Goal: Task Accomplishment & Management: Use online tool/utility

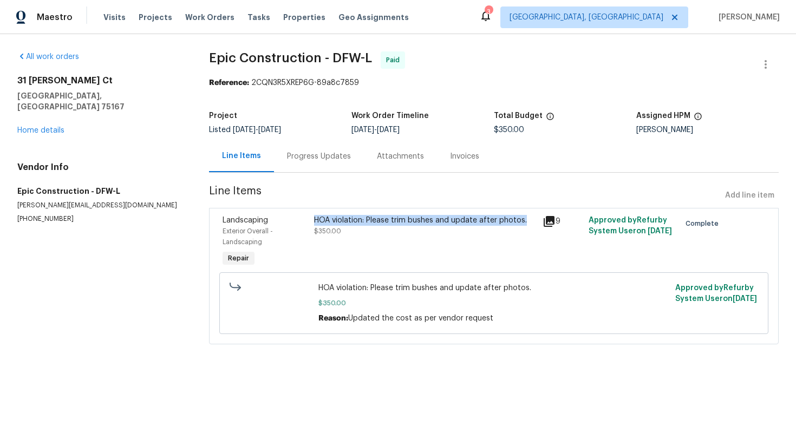
drag, startPoint x: 525, startPoint y: 219, endPoint x: 310, endPoint y: 217, distance: 214.5
click at [311, 217] on div "HOA violation: Please trim bushes and update after photos. $350.00" at bounding box center [425, 242] width 229 height 61
copy div "HOA violation: Please trim bushes and update after photos."
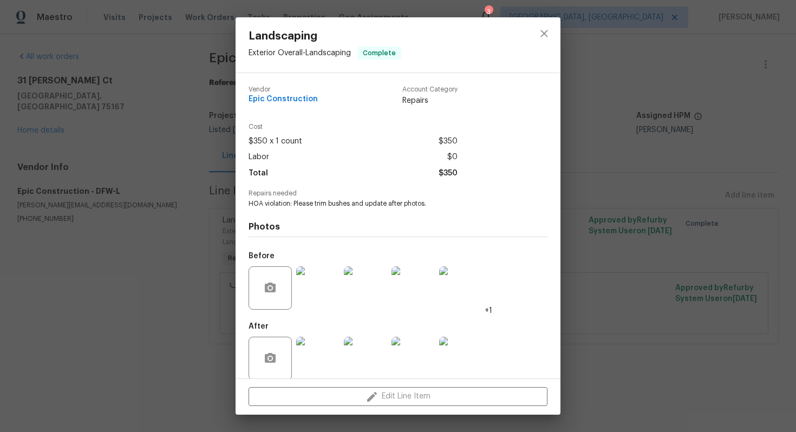
click at [299, 203] on span "HOA violation: Please trim bushes and update after photos." at bounding box center [383, 203] width 269 height 9
copy span "HOA violation: Please trim bushes and update after photos."
click at [559, 35] on div at bounding box center [544, 44] width 33 height 55
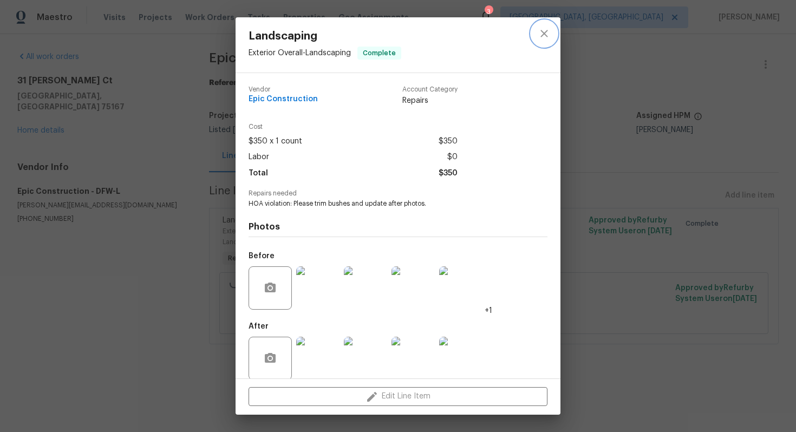
click at [543, 35] on icon "close" at bounding box center [544, 33] width 7 height 7
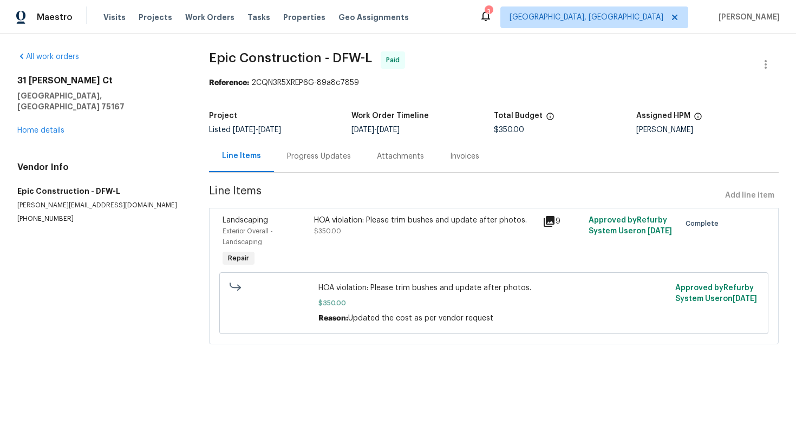
click at [64, 121] on div "31 Reid Ct Waxahachie, TX 75167 Home details" at bounding box center [100, 105] width 166 height 61
click at [50, 127] on link "Home details" at bounding box center [40, 131] width 47 height 8
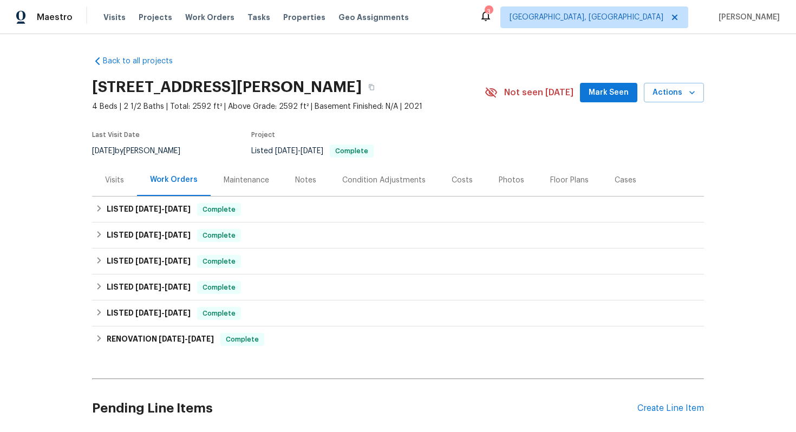
scroll to position [86, 0]
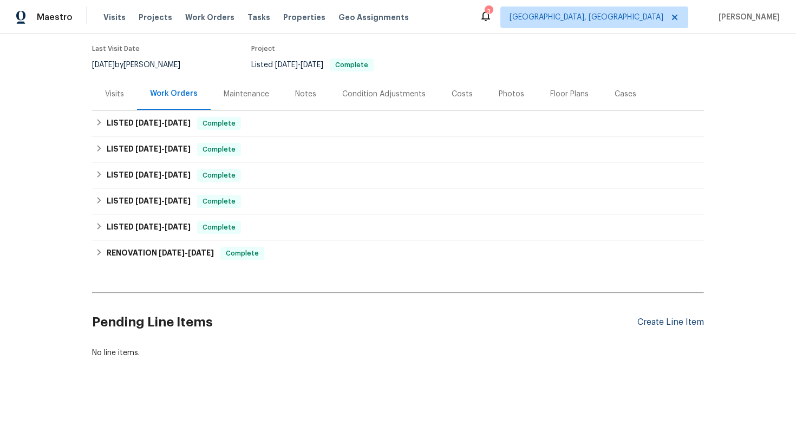
click at [666, 320] on div "Create Line Item" at bounding box center [671, 322] width 67 height 10
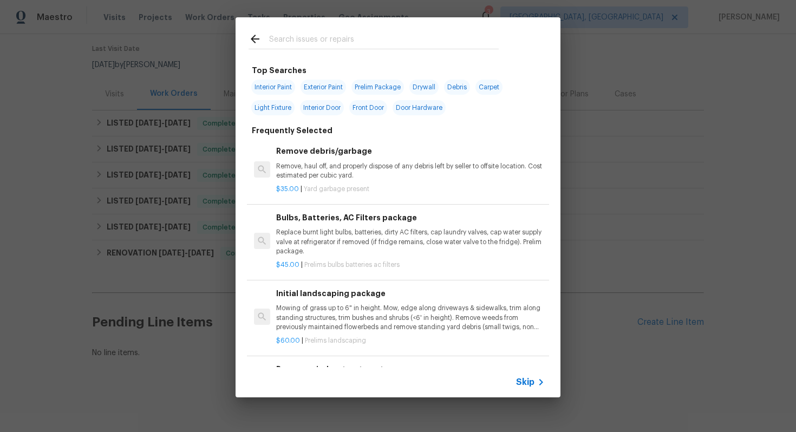
click at [531, 377] on span "Skip" at bounding box center [525, 382] width 18 height 11
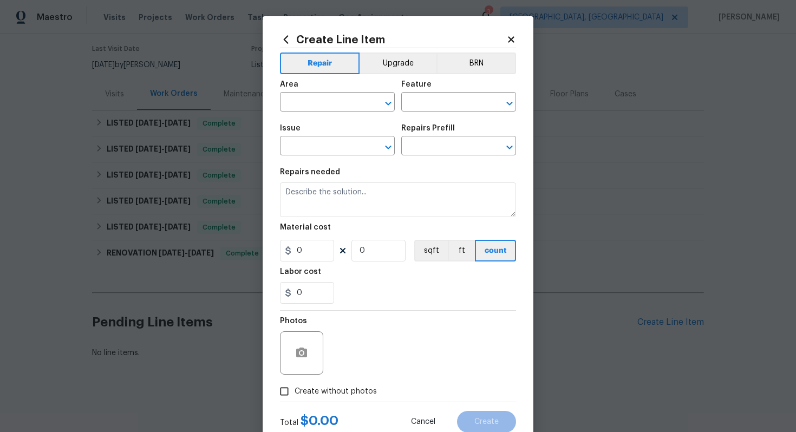
click at [337, 93] on div "Area" at bounding box center [337, 88] width 115 height 14
click at [332, 104] on input "text" at bounding box center [322, 103] width 85 height 17
click at [332, 143] on li "Exterior Overall" at bounding box center [337, 146] width 115 height 18
type input "Exterior Overall"
click at [427, 90] on div "Feature" at bounding box center [458, 88] width 115 height 14
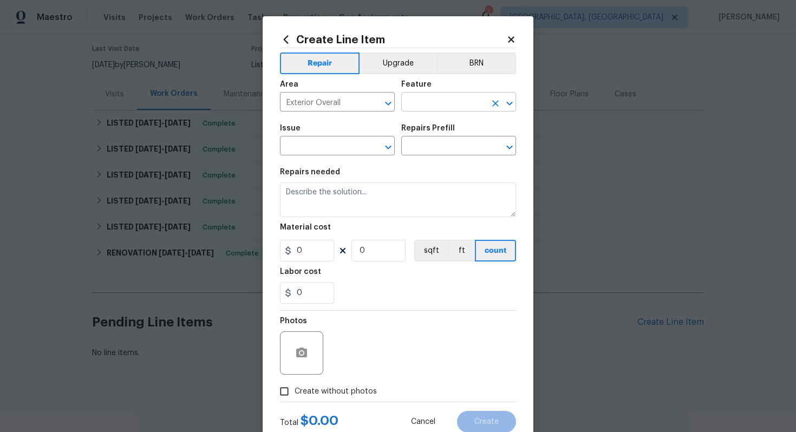
click at [427, 107] on input "text" at bounding box center [443, 103] width 85 height 17
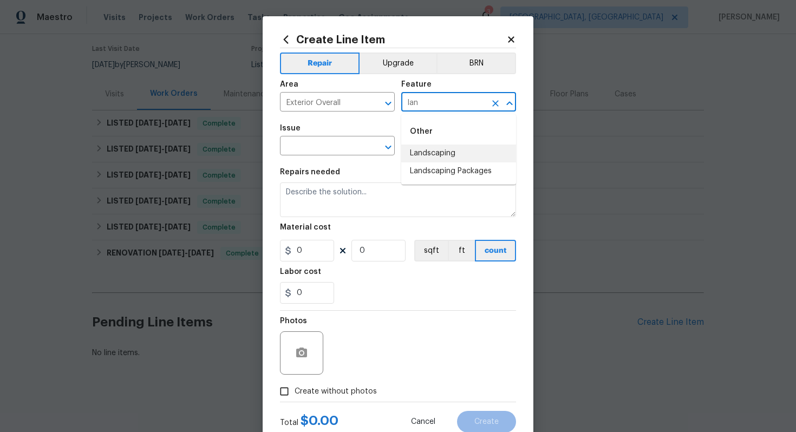
click at [428, 155] on li "Landscaping" at bounding box center [458, 154] width 115 height 18
type input "Landscaping"
click at [312, 149] on input "text" at bounding box center [322, 147] width 85 height 17
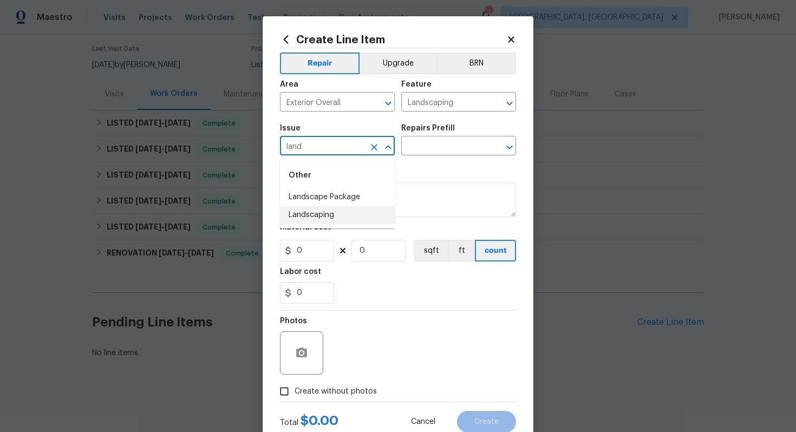
click at [306, 218] on li "Landscaping" at bounding box center [337, 215] width 115 height 18
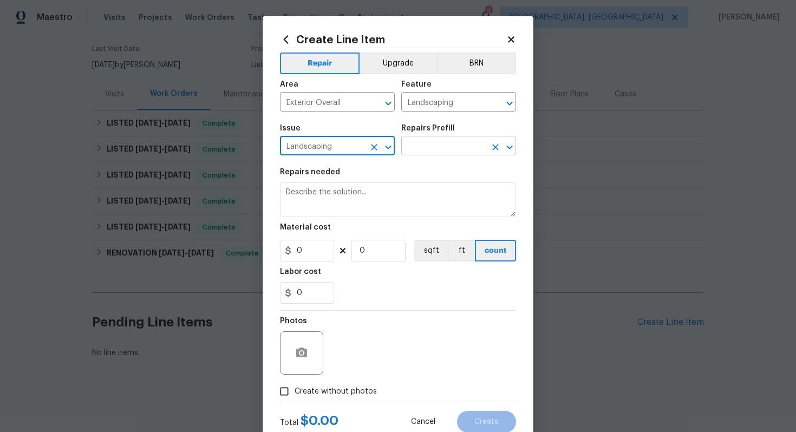
type input "Landscaping"
click at [430, 154] on input "text" at bounding box center [443, 147] width 85 height 17
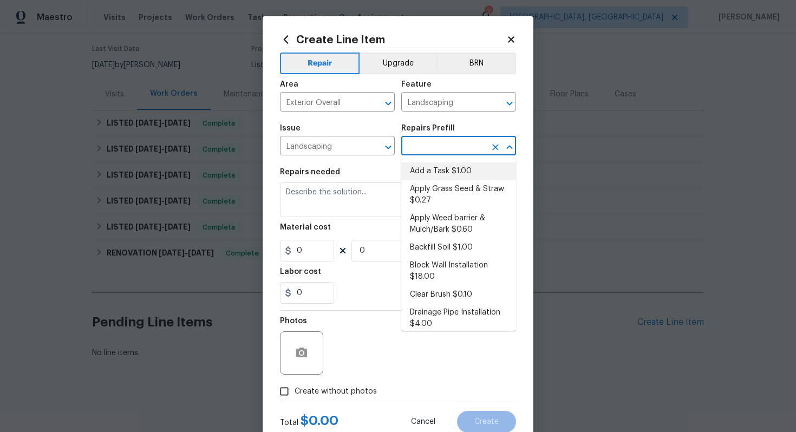
click at [427, 176] on li "Add a Task $1.00" at bounding box center [458, 172] width 115 height 18
type input "Add a Task $1.00"
type textarea "HPM to detail"
type input "1"
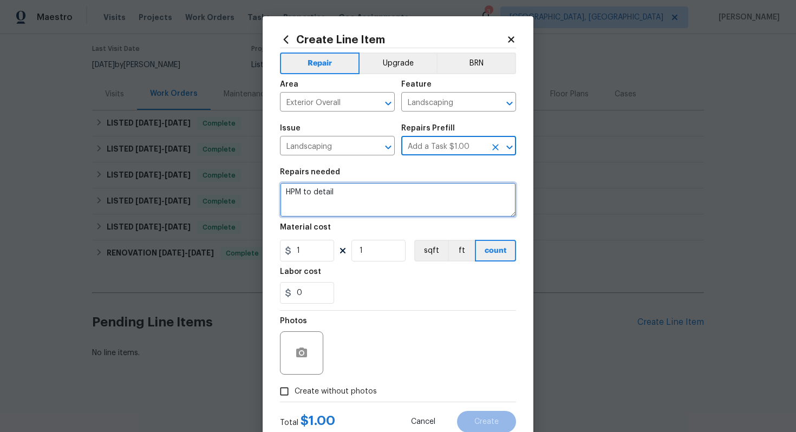
drag, startPoint x: 343, startPoint y: 194, endPoint x: 232, endPoint y: 168, distance: 114.2
click at [232, 168] on div "Create Line Item Repair Upgrade BRN Area Exterior Overall ​ Feature Landscaping…" at bounding box center [398, 216] width 796 height 432
paste textarea "OA violation: Please trim bushes and update after photos."
type textarea "HOA violation: Please trim bushes and update after photos."
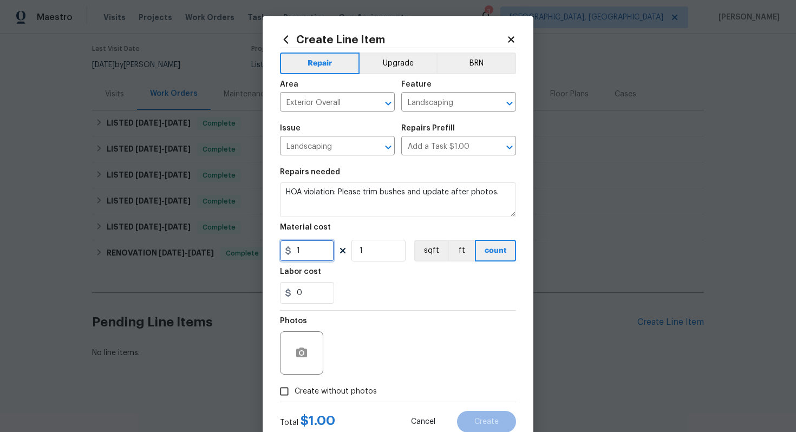
click at [311, 254] on input "1" at bounding box center [307, 251] width 54 height 22
type input "75"
click at [313, 345] on div at bounding box center [301, 353] width 43 height 43
click at [313, 360] on button "button" at bounding box center [302, 353] width 26 height 26
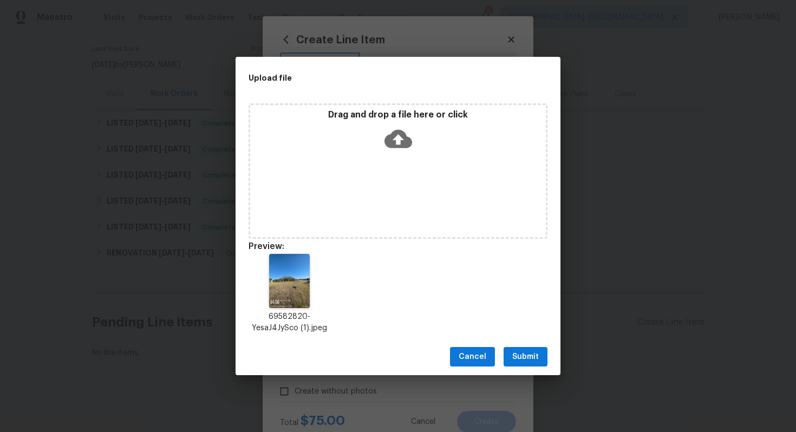
click at [531, 359] on span "Submit" at bounding box center [525, 357] width 27 height 14
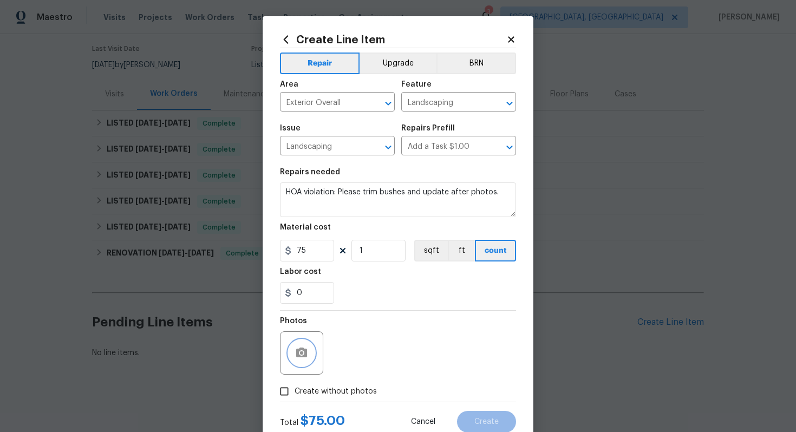
scroll to position [35, 0]
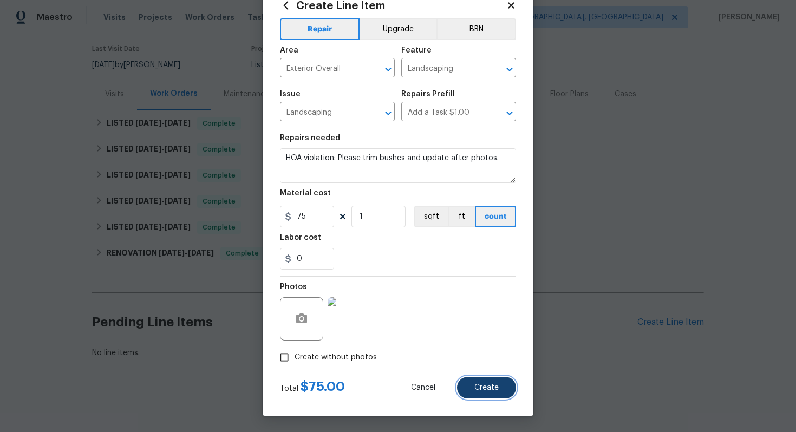
click at [486, 383] on button "Create" at bounding box center [486, 388] width 59 height 22
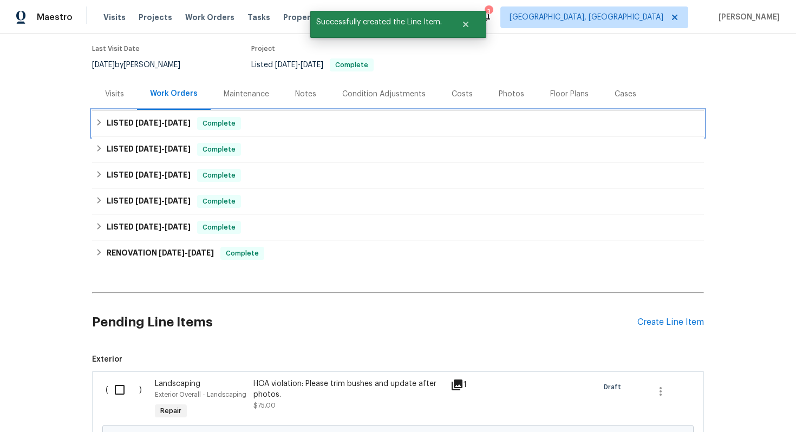
click at [322, 114] on div "LISTED 9/9/25 - 9/11/25 Complete" at bounding box center [398, 124] width 612 height 26
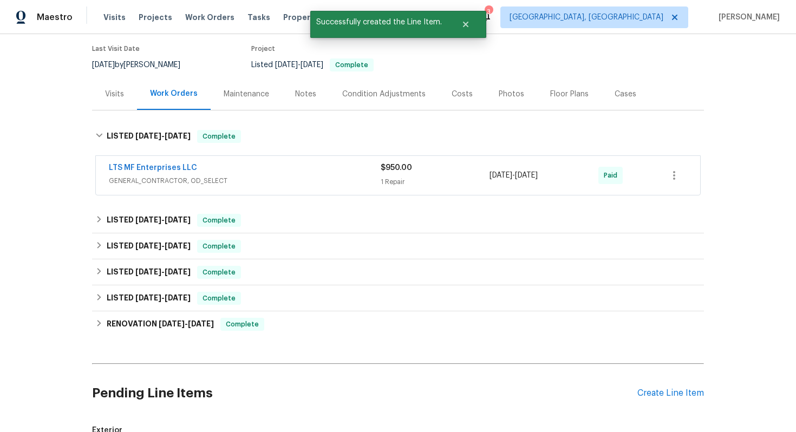
click at [276, 173] on div "LTS MF Enterprises LLC" at bounding box center [245, 169] width 272 height 13
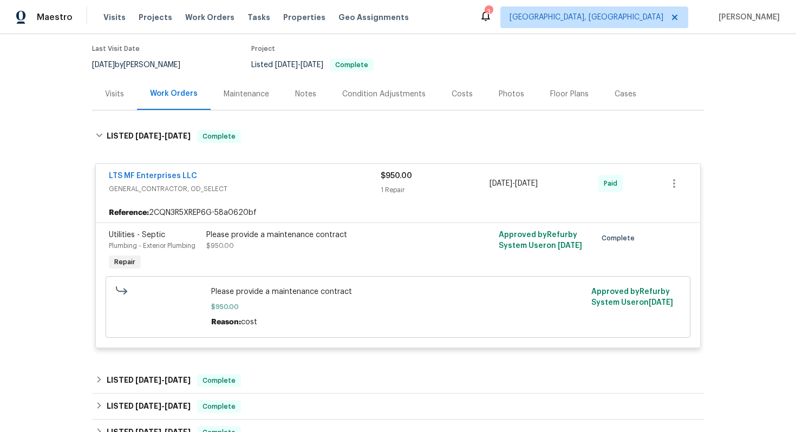
scroll to position [441, 0]
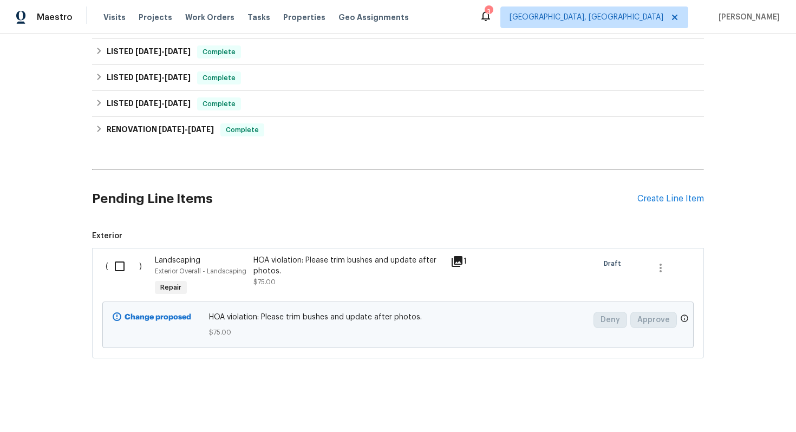
click at [109, 274] on input "checkbox" at bounding box center [123, 266] width 31 height 23
checkbox input "true"
click at [725, 405] on span "Create Work Order" at bounding box center [734, 406] width 72 height 14
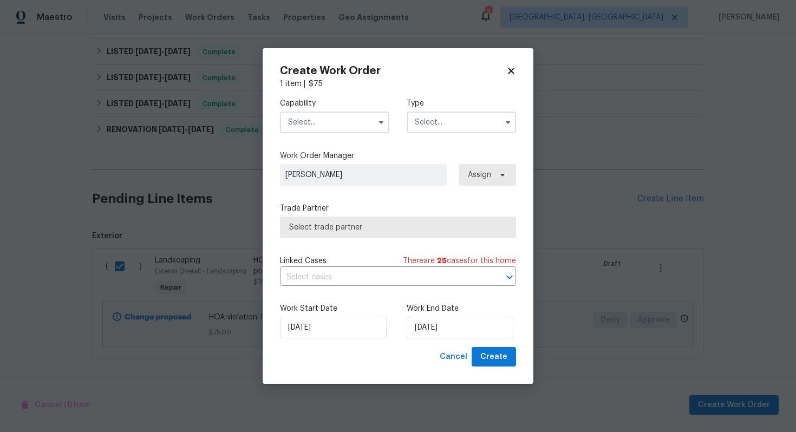
click at [353, 118] on input "text" at bounding box center [334, 123] width 109 height 22
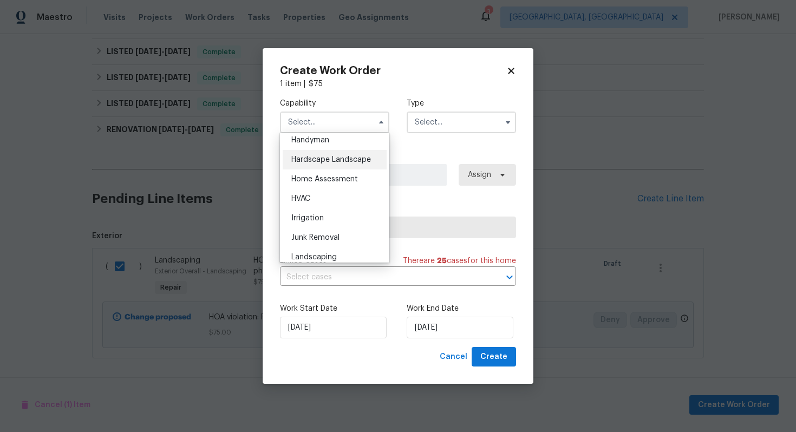
scroll to position [630, 0]
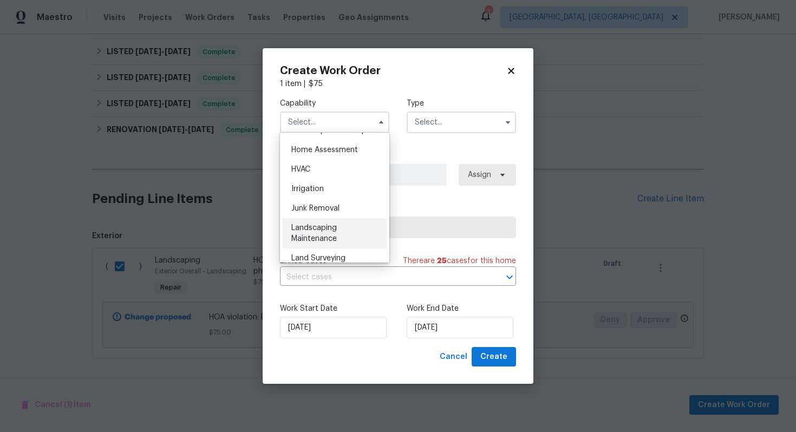
click at [328, 219] on div "Landscaping Maintenance" at bounding box center [335, 233] width 104 height 30
type input "Landscaping Maintenance"
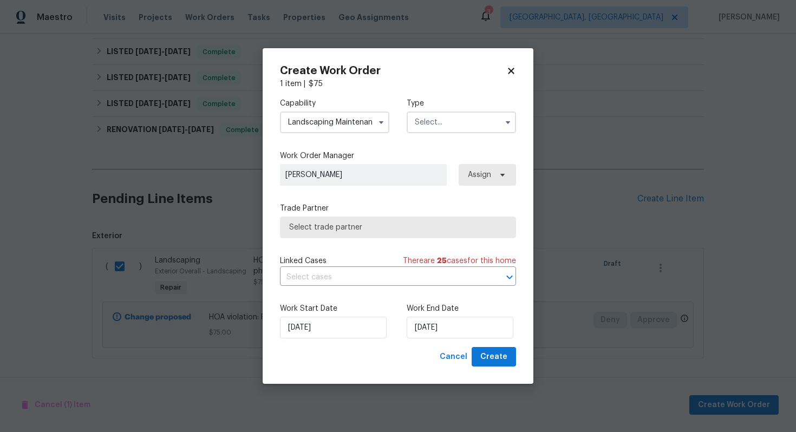
click at [326, 228] on span "Select trade partner" at bounding box center [398, 227] width 218 height 11
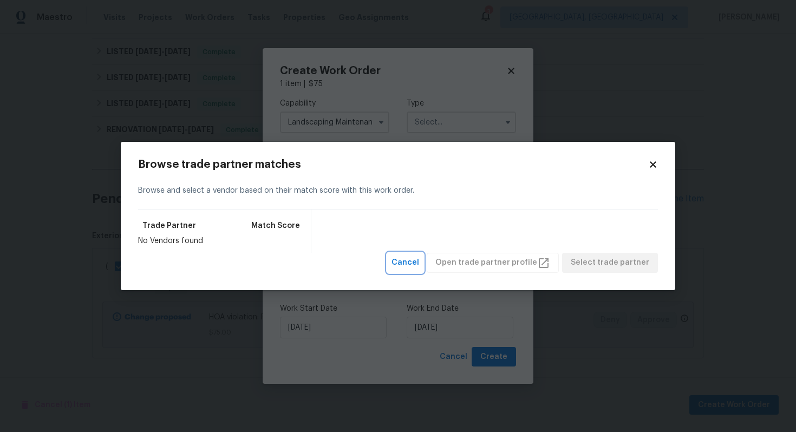
click at [417, 259] on span "Cancel" at bounding box center [406, 263] width 28 height 14
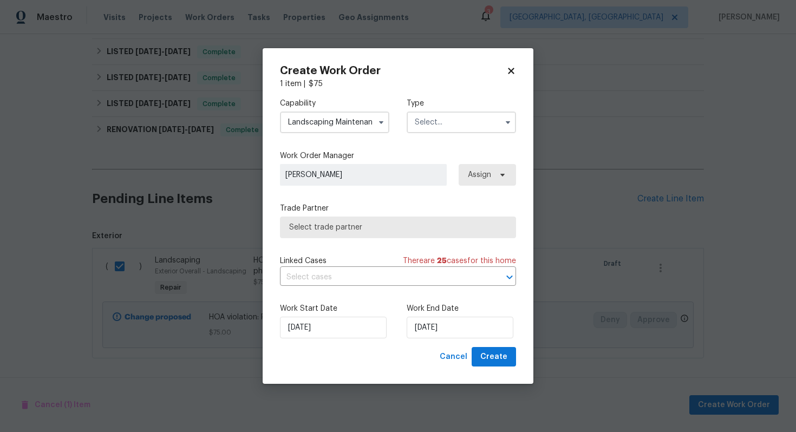
click at [427, 120] on input "text" at bounding box center [461, 123] width 109 height 22
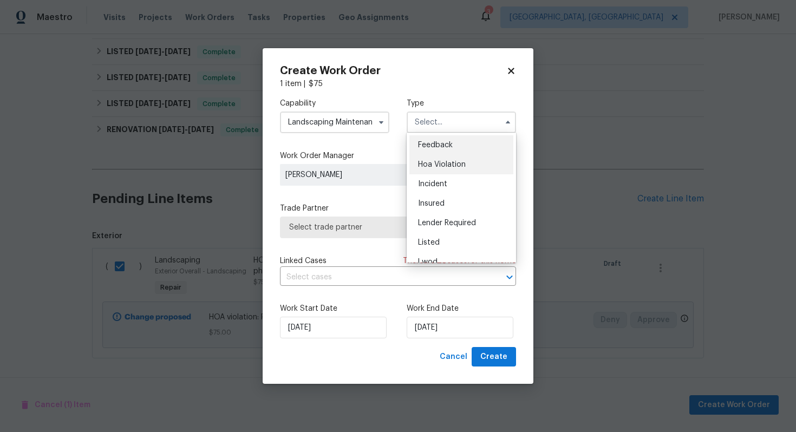
click at [428, 163] on span "Hoa Violation" at bounding box center [442, 165] width 48 height 8
type input "Hoa Violation"
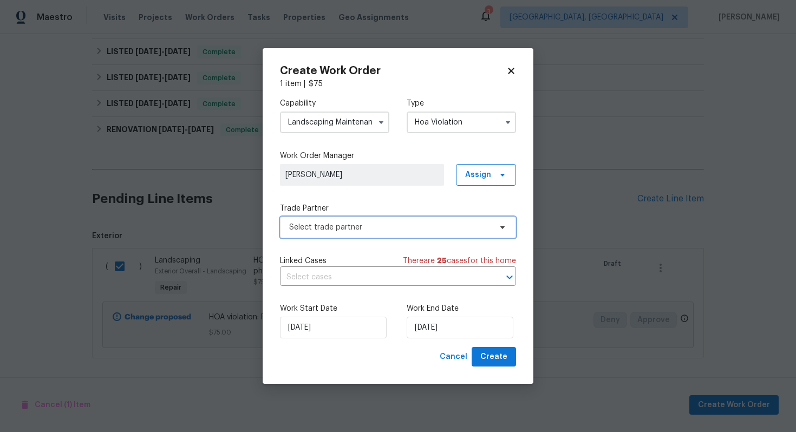
click at [351, 220] on span "Select trade partner" at bounding box center [398, 228] width 236 height 22
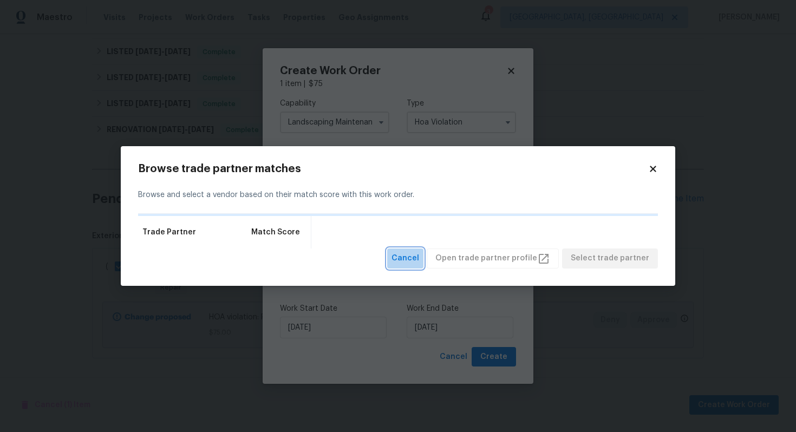
click at [411, 254] on span "Cancel" at bounding box center [406, 259] width 28 height 14
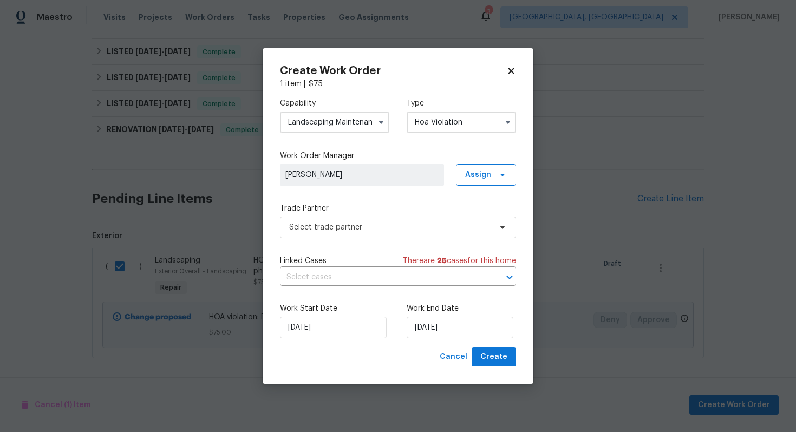
click at [366, 267] on div "Linked Cases There are 25 case s for this home ​" at bounding box center [398, 271] width 236 height 30
click at [366, 271] on input "text" at bounding box center [383, 277] width 206 height 17
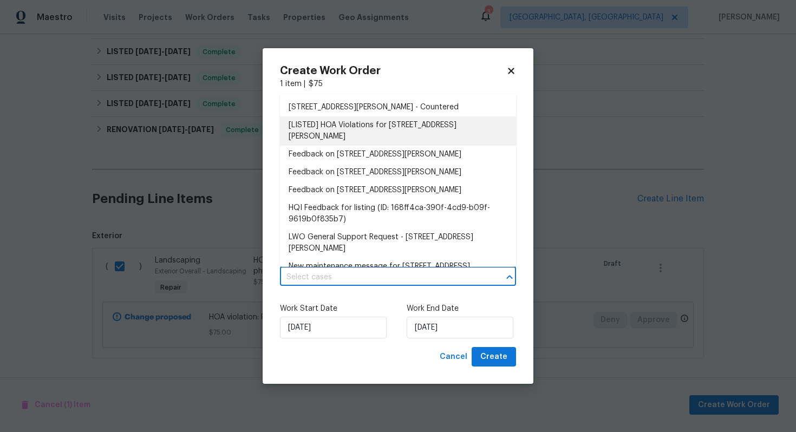
click at [382, 130] on li "[LISTED] HOA Violations for 31 Reid Ct, Waxahachie, TX 75167" at bounding box center [398, 130] width 236 height 29
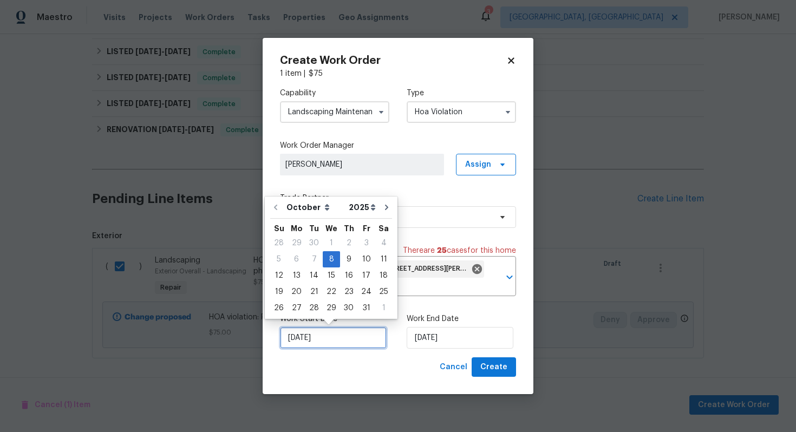
click at [334, 343] on input "08/10/2025" at bounding box center [333, 338] width 107 height 22
click at [330, 259] on div "8" at bounding box center [331, 259] width 17 height 15
click at [443, 324] on label "Work End Date" at bounding box center [461, 319] width 109 height 11
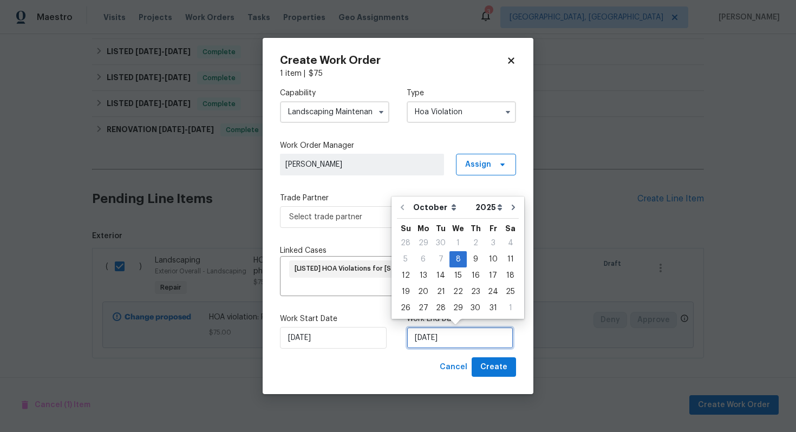
click at [443, 333] on input "08/10/2025" at bounding box center [460, 338] width 107 height 22
click at [504, 256] on div "11" at bounding box center [510, 259] width 17 height 15
type input "11/10/2025"
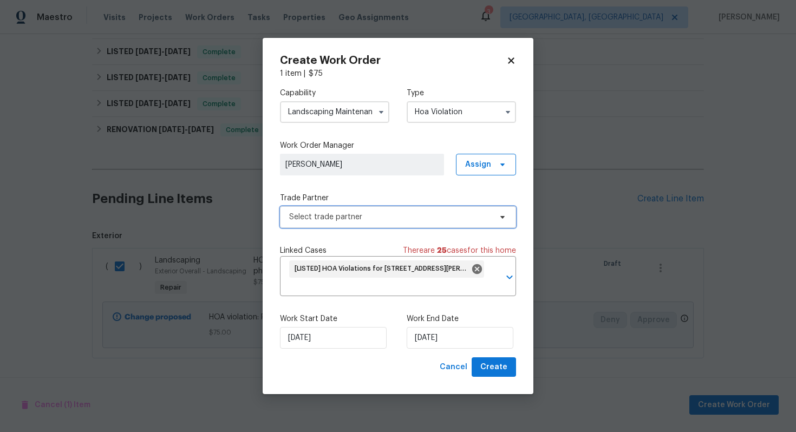
click at [366, 212] on span "Select trade partner" at bounding box center [390, 217] width 202 height 11
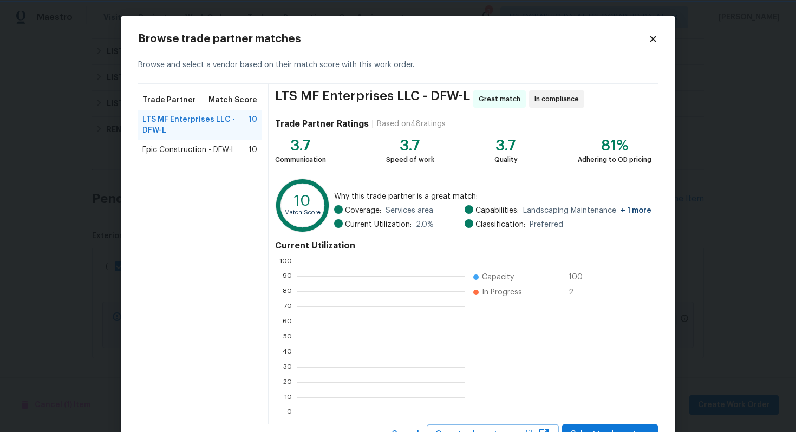
scroll to position [1, 1]
click at [182, 148] on span "Epic Construction - DFW-L" at bounding box center [188, 150] width 93 height 11
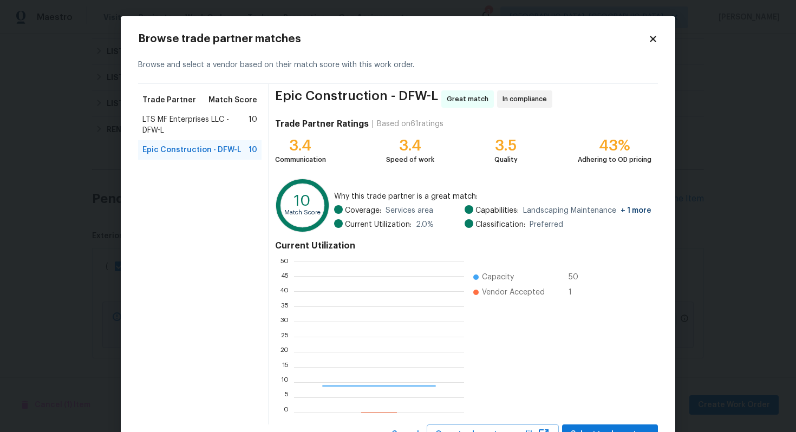
scroll to position [152, 170]
click at [196, 128] on span "LTS MF Enterprises LLC - DFW-L" at bounding box center [195, 125] width 106 height 22
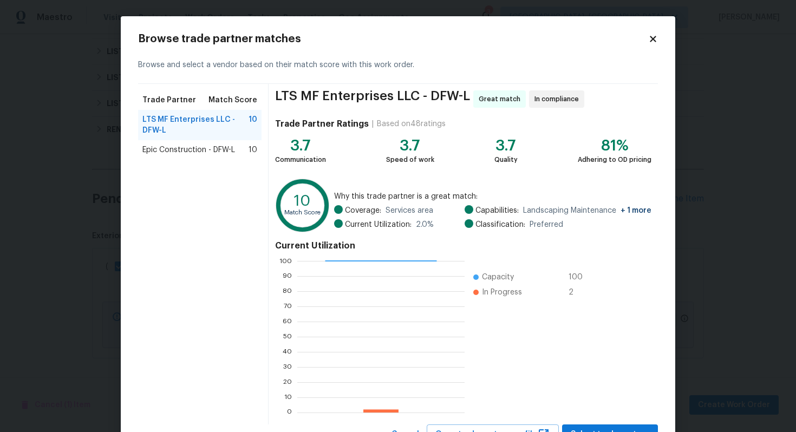
scroll to position [46, 0]
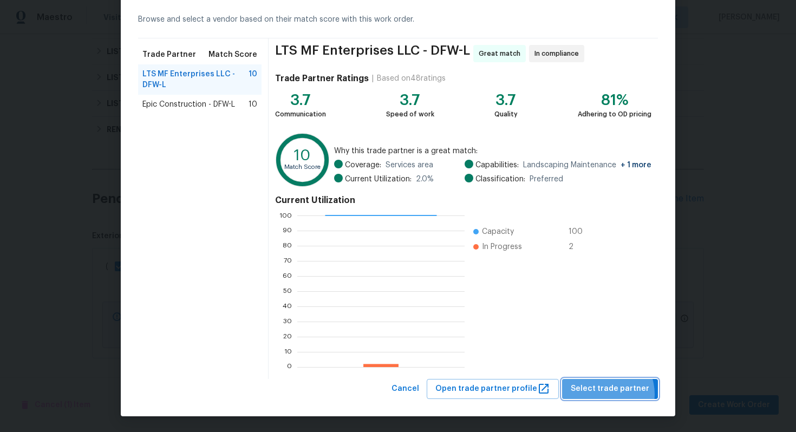
click at [605, 394] on span "Select trade partner" at bounding box center [610, 389] width 79 height 14
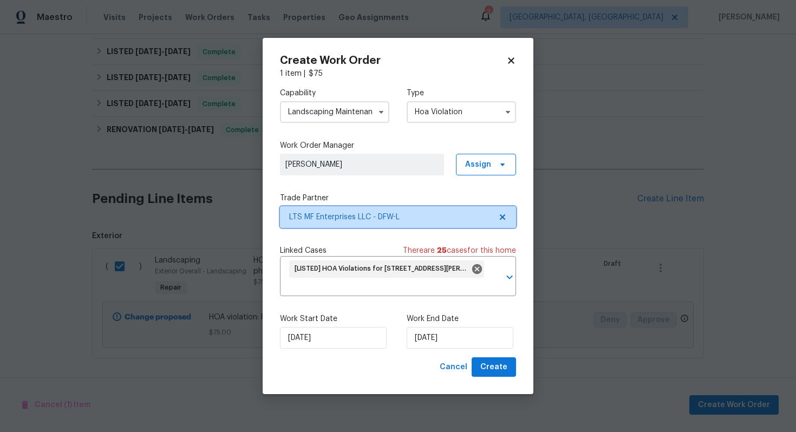
scroll to position [0, 0]
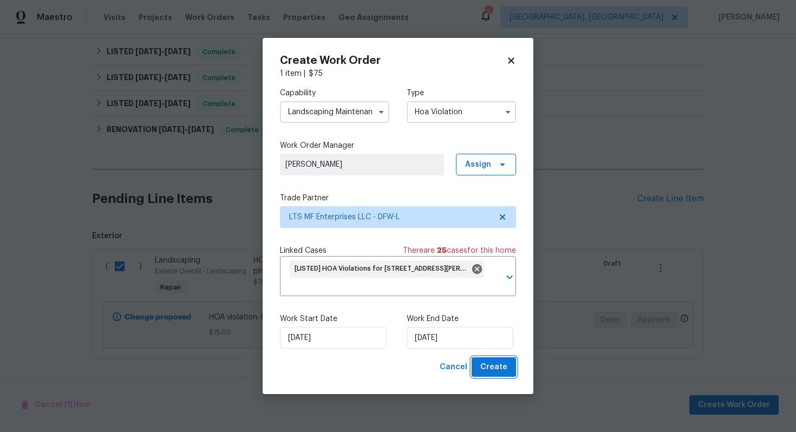
click at [501, 365] on span "Create" at bounding box center [493, 368] width 27 height 14
checkbox input "false"
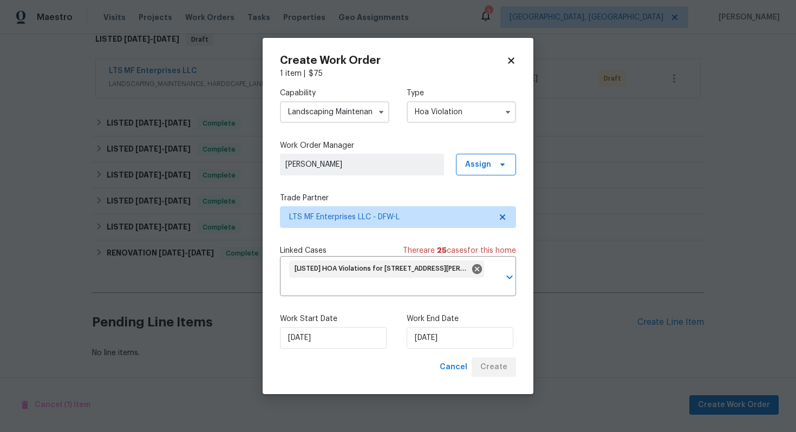
scroll to position [183, 0]
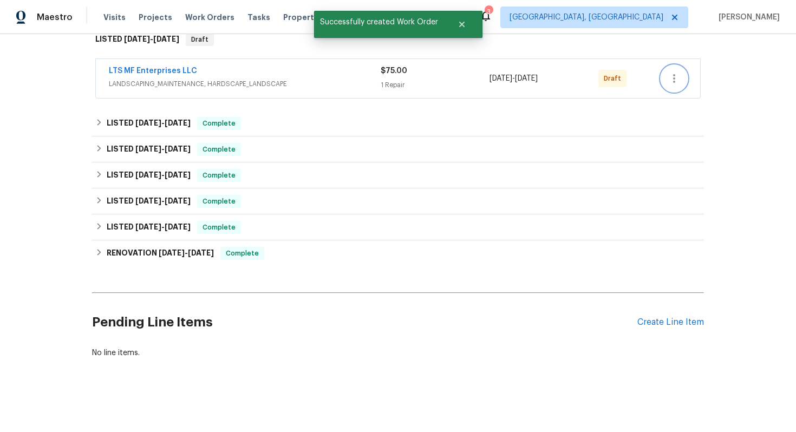
click at [665, 82] on button "button" at bounding box center [674, 79] width 26 height 26
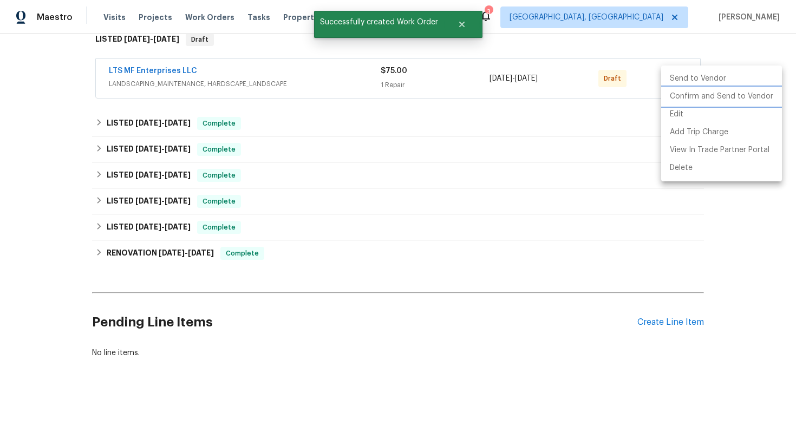
click at [665, 98] on li "Confirm and Send to Vendor" at bounding box center [721, 97] width 121 height 18
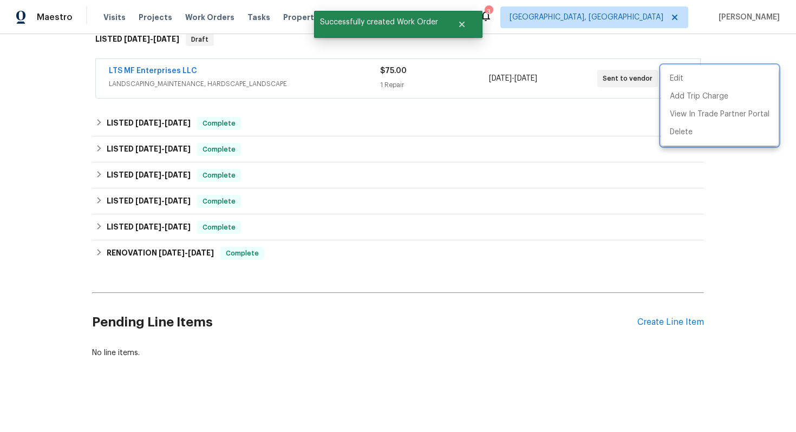
click at [217, 66] on div at bounding box center [398, 216] width 796 height 432
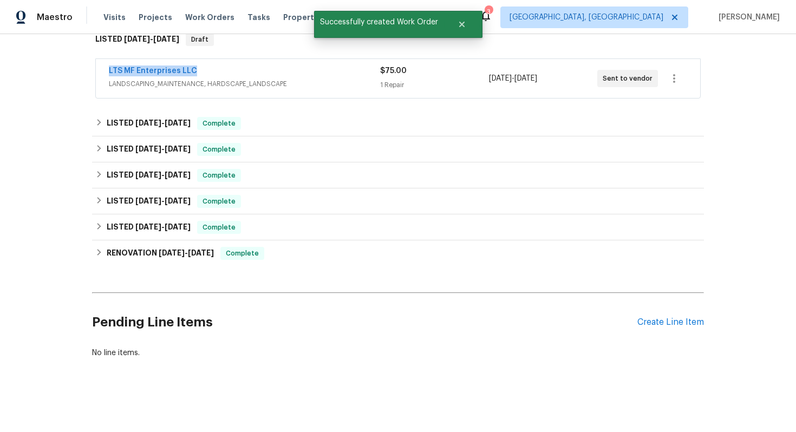
drag, startPoint x: 239, startPoint y: 66, endPoint x: 99, endPoint y: 63, distance: 140.3
click at [99, 63] on div "LTS MF Enterprises LLC LANDSCAPING_MAINTENANCE, HARDSCAPE_LANDSCAPE $75.00 1 Re…" at bounding box center [398, 78] width 605 height 39
copy link "LTS MF Enterprises LLC"
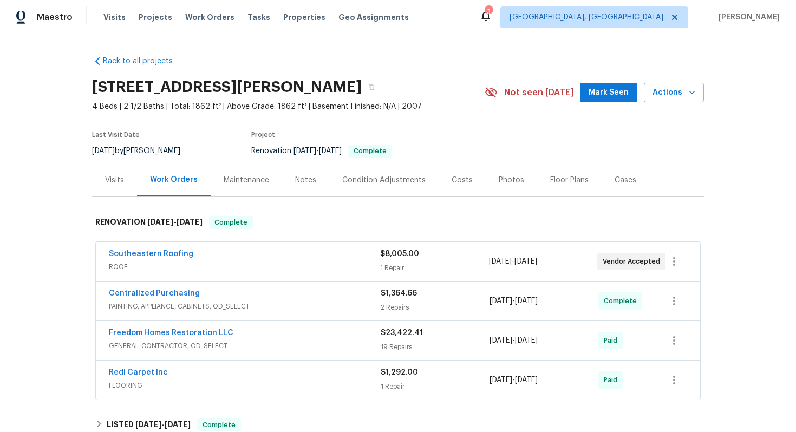
click at [301, 258] on div "Southeastern Roofing" at bounding box center [244, 255] width 271 height 13
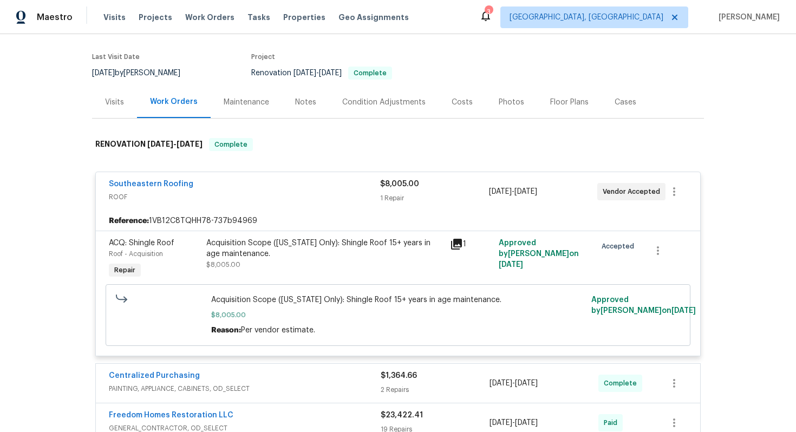
scroll to position [80, 0]
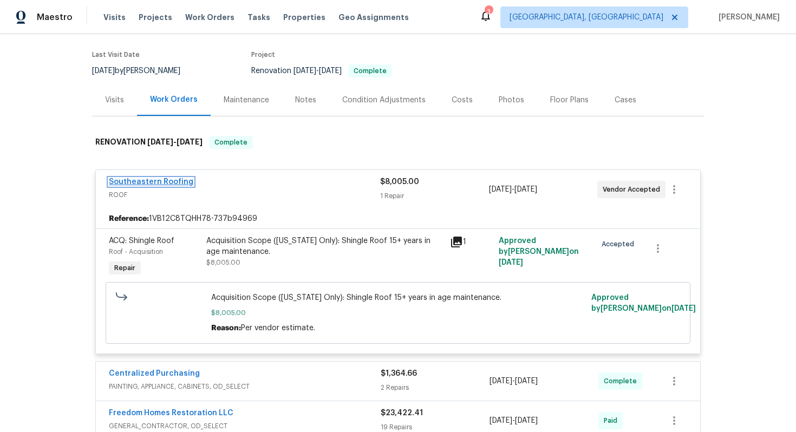
click at [171, 185] on link "Southeastern Roofing" at bounding box center [151, 182] width 85 height 8
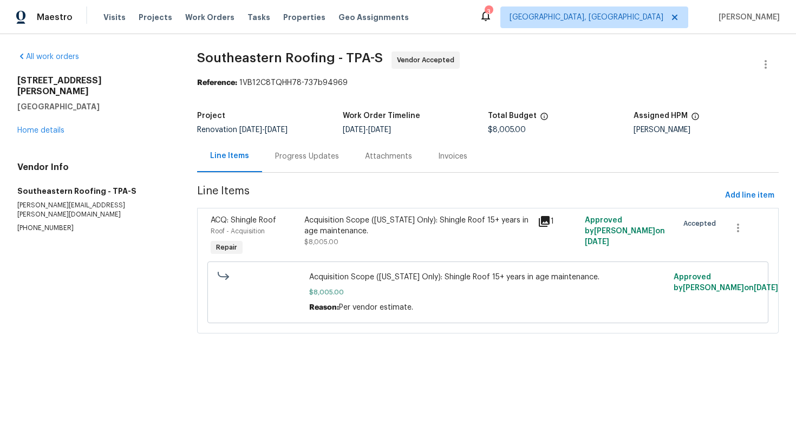
click at [296, 160] on div "Progress Updates" at bounding box center [307, 156] width 64 height 11
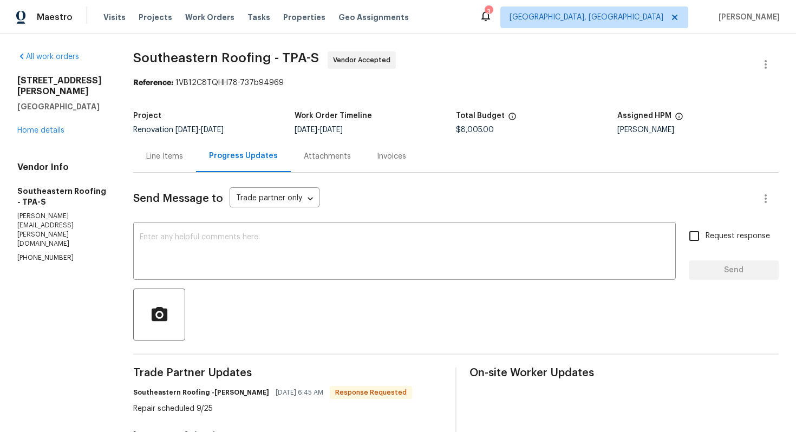
click at [172, 156] on div "Line Items" at bounding box center [164, 156] width 37 height 11
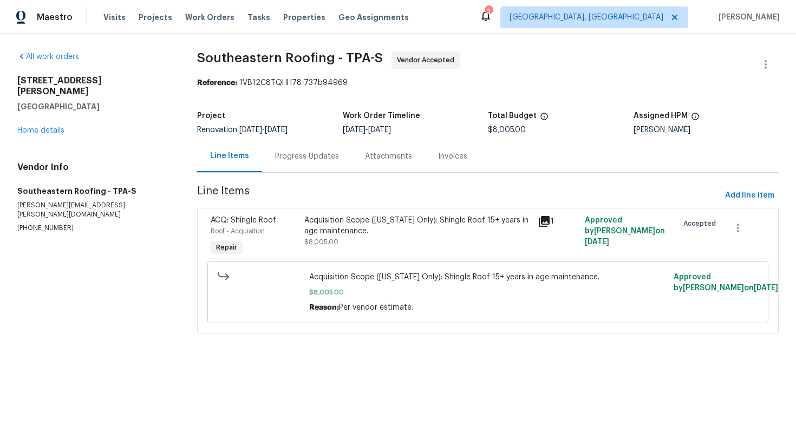
click at [355, 220] on div "Acquisition Scope ([US_STATE] Only): Shingle Roof 15+ years in age maintenance." at bounding box center [418, 226] width 228 height 22
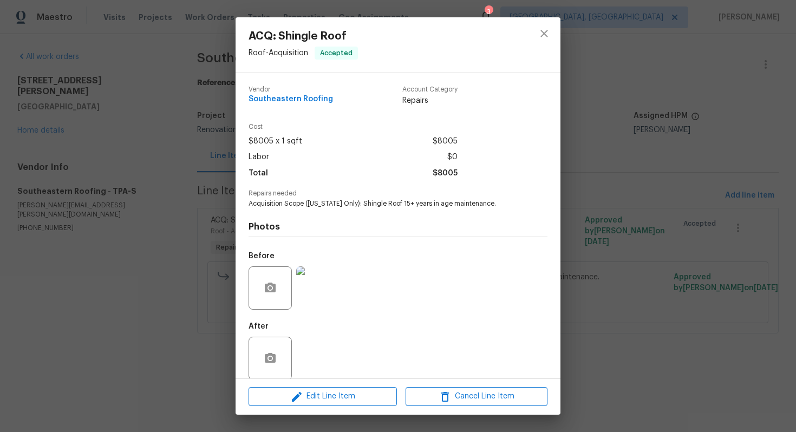
click at [332, 290] on img at bounding box center [317, 288] width 43 height 43
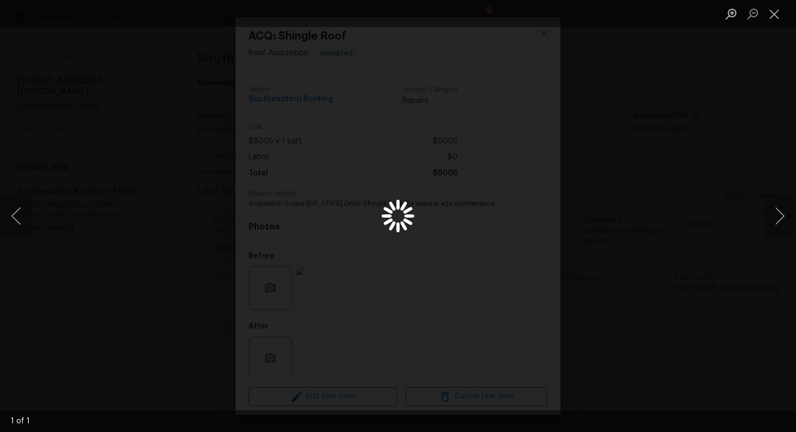
click at [685, 199] on div "Lightbox" at bounding box center [398, 216] width 796 height 432
click at [769, 10] on button "Close lightbox" at bounding box center [775, 13] width 22 height 19
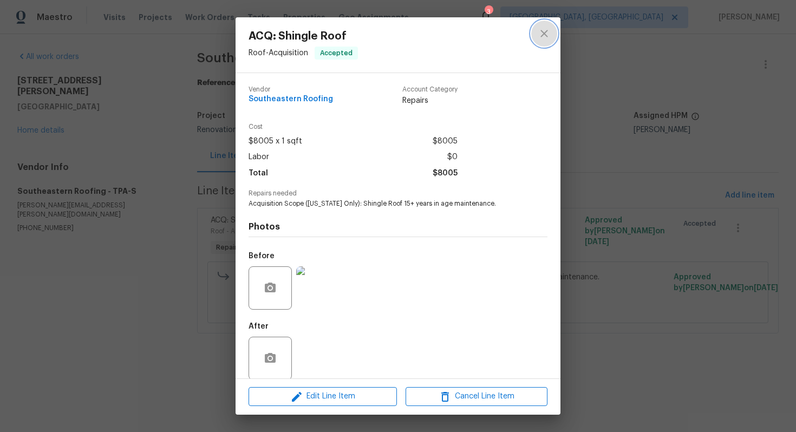
click at [545, 30] on icon "close" at bounding box center [544, 33] width 13 height 13
